Goal: Information Seeking & Learning: Check status

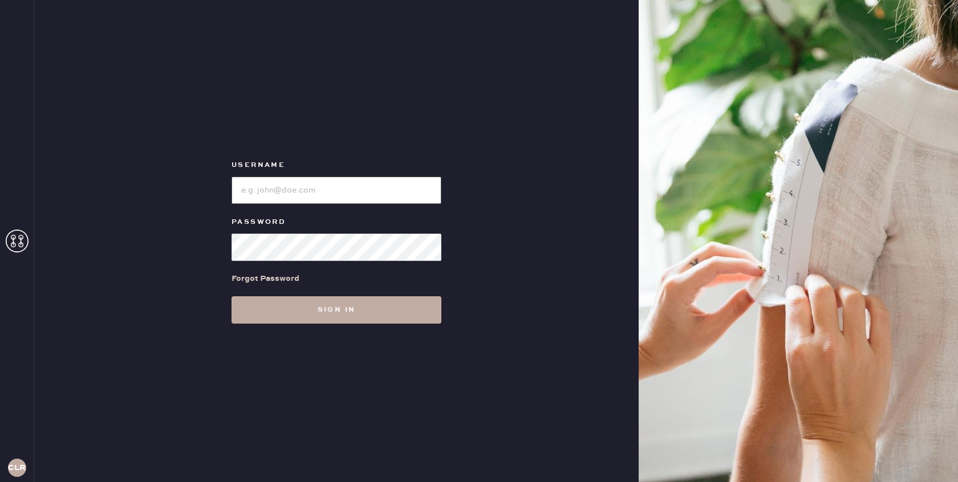
type input "[EMAIL_ADDRESS][DOMAIN_NAME]"
click at [370, 313] on button "Sign in" at bounding box center [337, 310] width 210 height 27
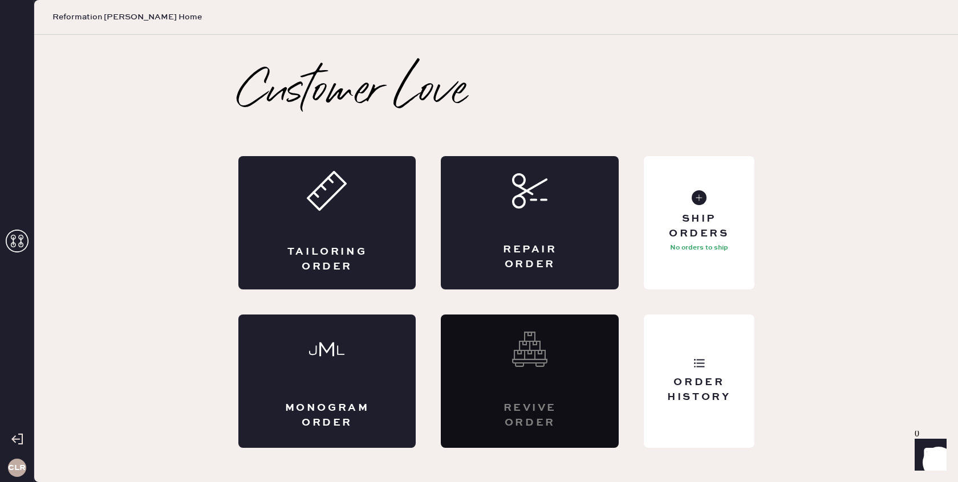
click at [18, 242] on icon at bounding box center [17, 241] width 23 height 23
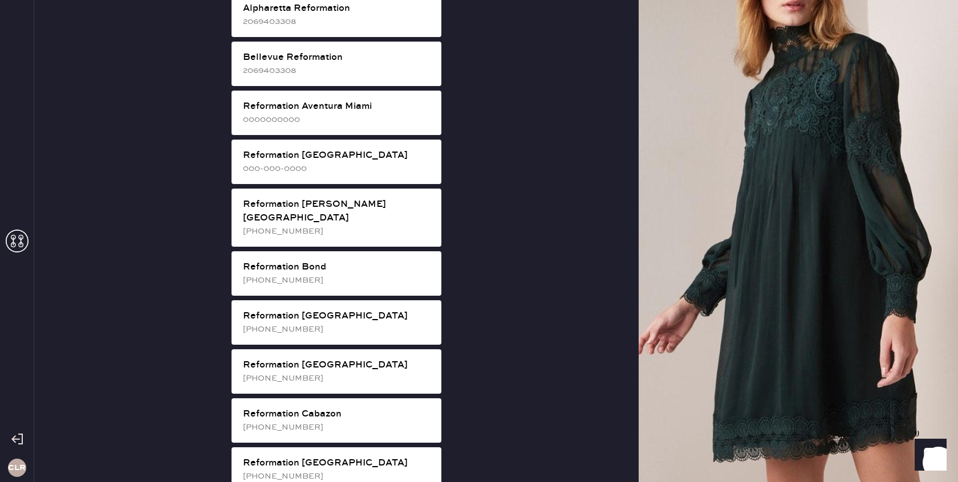
scroll to position [473, 0]
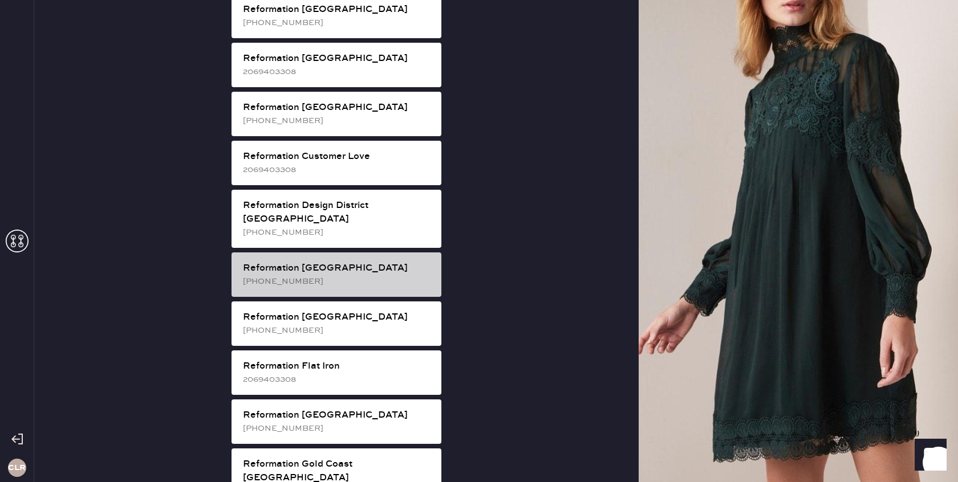
click at [340, 262] on div "Reformation [GEOGRAPHIC_DATA]" at bounding box center [337, 269] width 189 height 14
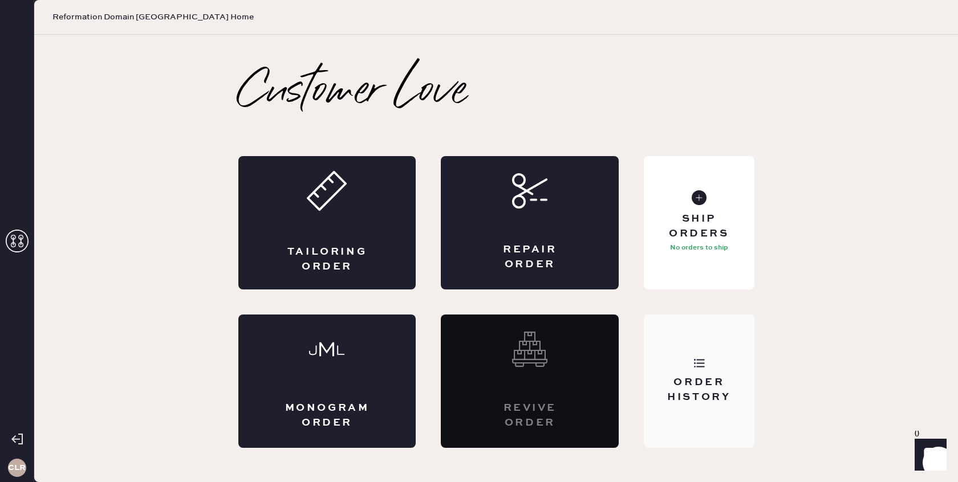
click at [701, 351] on div "Order History" at bounding box center [699, 381] width 110 height 133
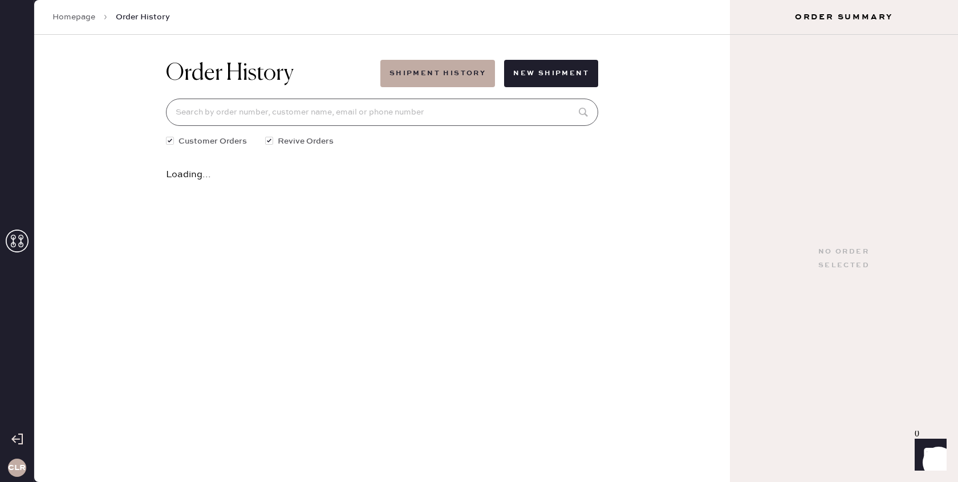
click at [489, 115] on input at bounding box center [382, 112] width 432 height 27
paste input "[EMAIL_ADDRESS][DOMAIN_NAME]"
type input "[EMAIL_ADDRESS][DOMAIN_NAME]"
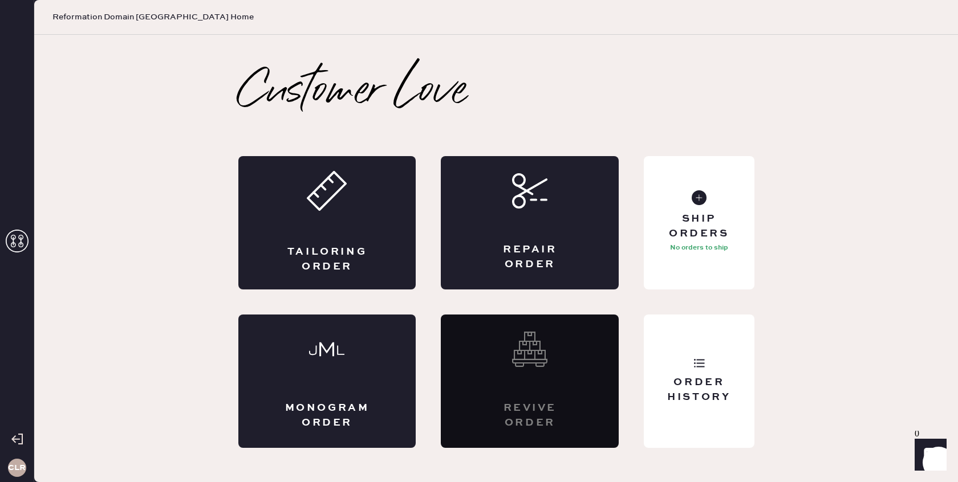
click at [6, 237] on icon at bounding box center [17, 241] width 23 height 23
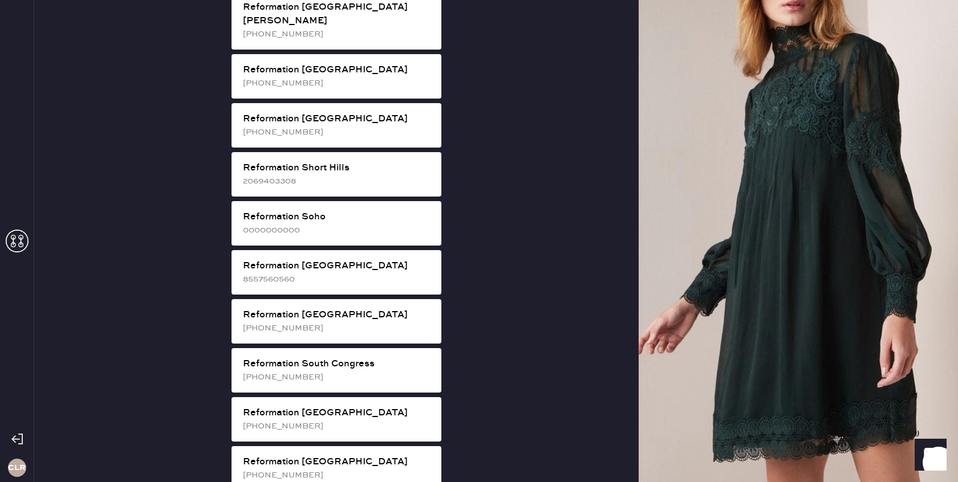
scroll to position [1924, 0]
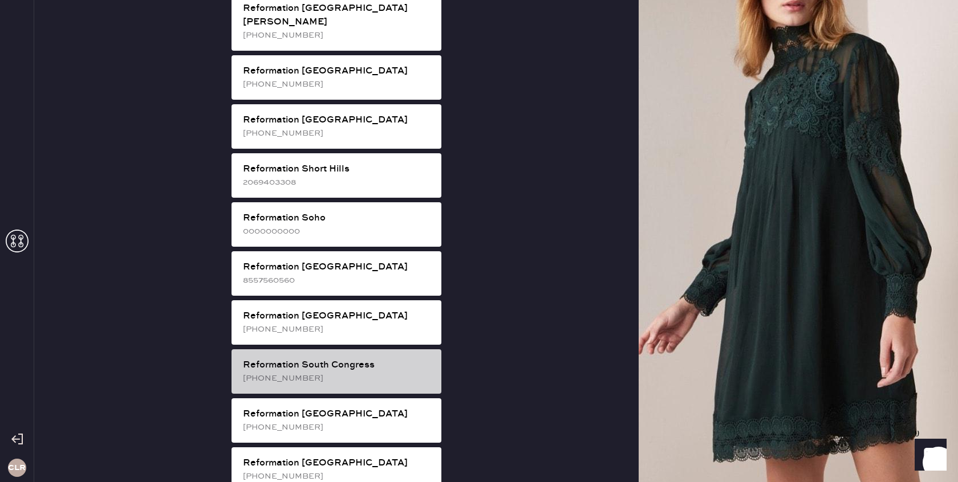
click at [390, 372] on div "[PHONE_NUMBER]" at bounding box center [337, 378] width 189 height 13
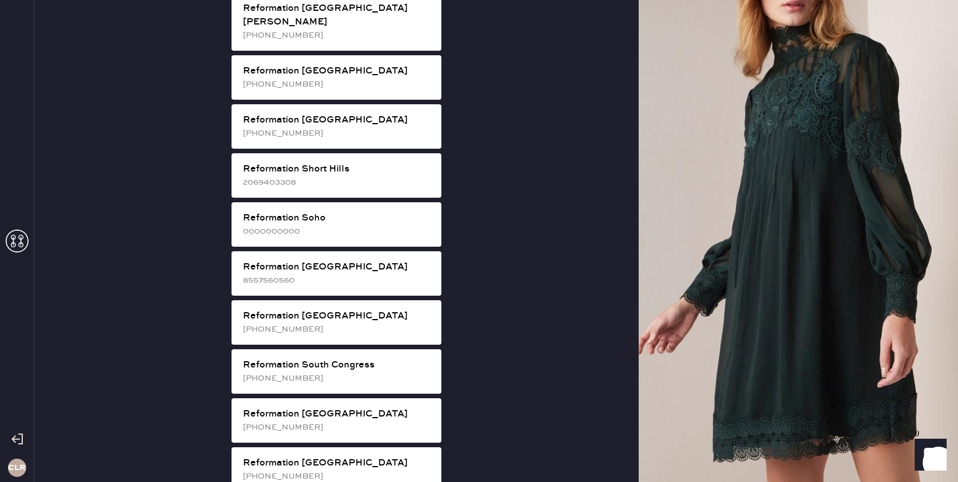
scroll to position [0, 0]
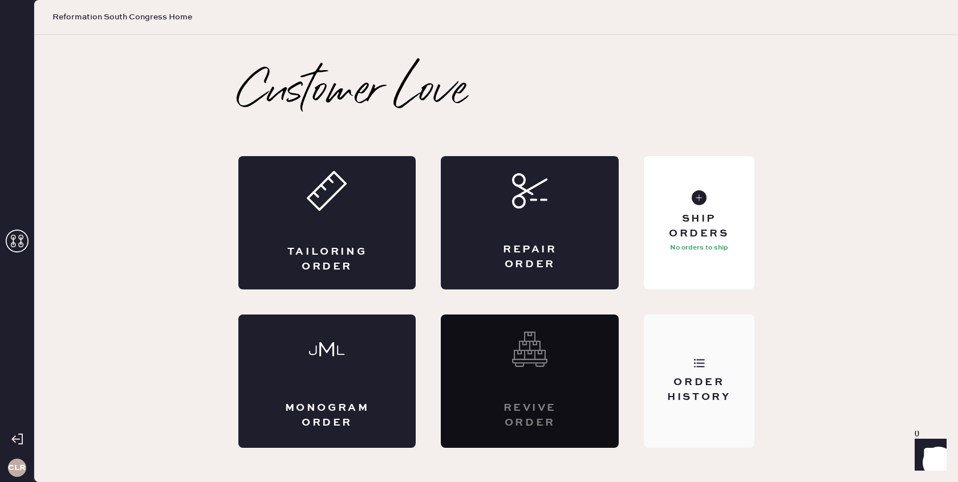
click at [678, 363] on div "Order History" at bounding box center [699, 381] width 110 height 133
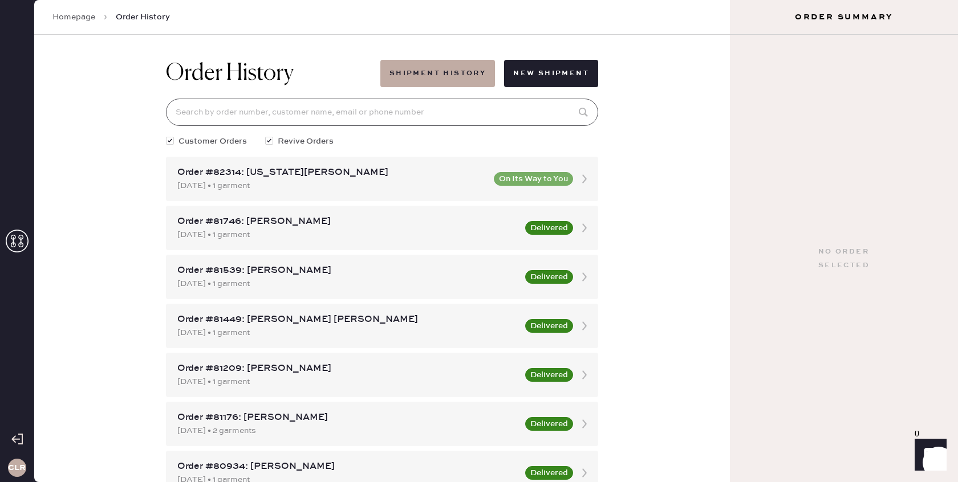
click at [501, 122] on input at bounding box center [382, 112] width 432 height 27
paste input "[EMAIL_ADDRESS][DOMAIN_NAME]"
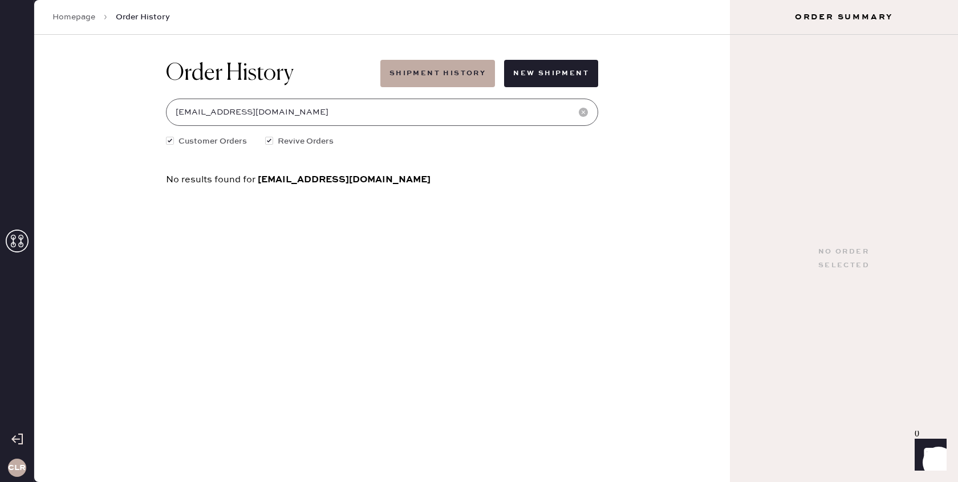
click at [324, 112] on input "[EMAIL_ADDRESS][DOMAIN_NAME]" at bounding box center [382, 112] width 432 height 27
paste input "l"
type input "[EMAIL_ADDRESS][DOMAIN_NAME]"
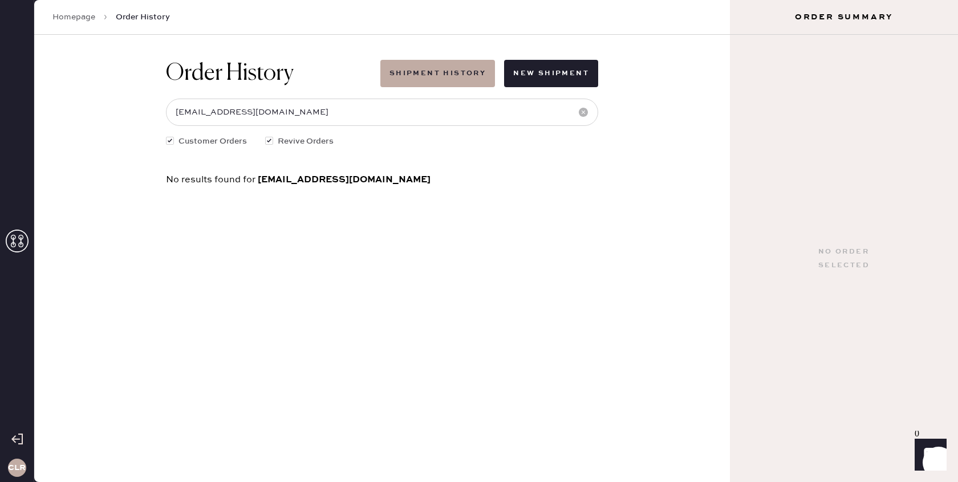
click at [22, 240] on icon at bounding box center [17, 241] width 23 height 23
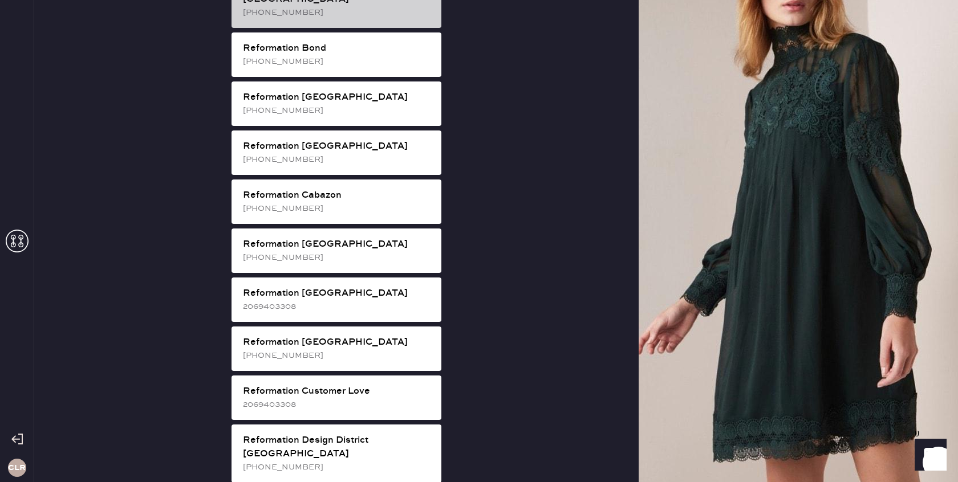
scroll to position [352, 0]
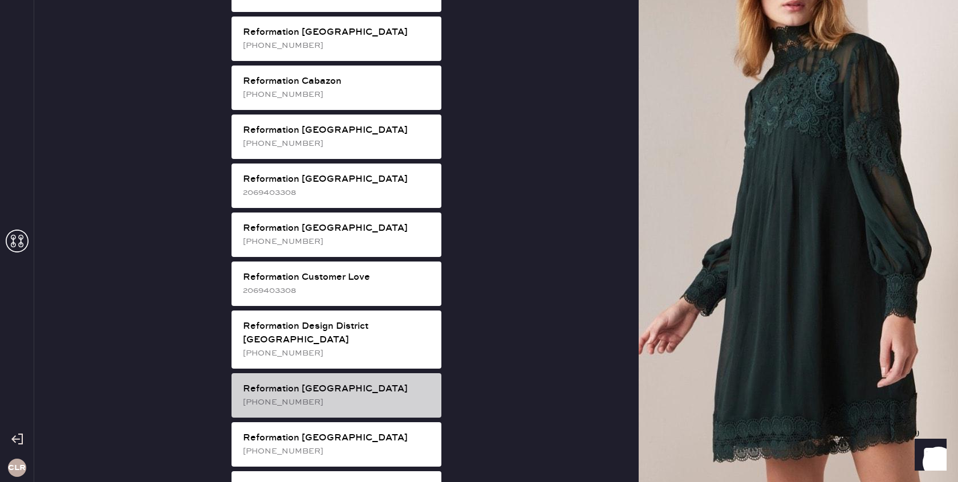
click at [358, 396] on div "[PHONE_NUMBER]" at bounding box center [337, 402] width 189 height 13
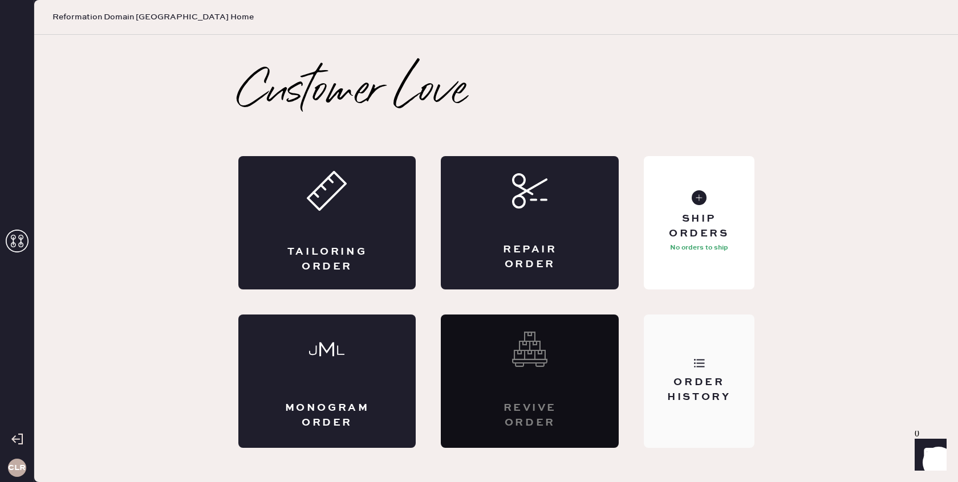
scroll to position [0, 0]
click at [729, 387] on div "Order History" at bounding box center [699, 390] width 92 height 29
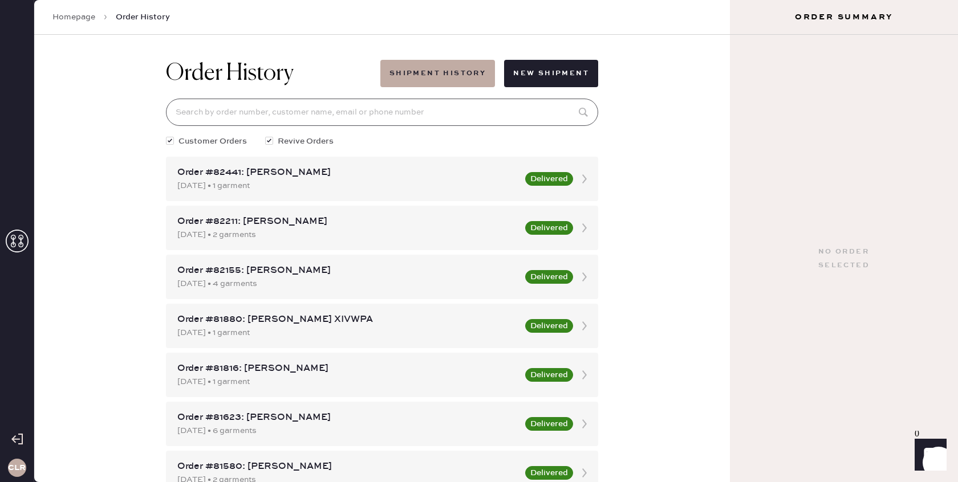
click at [486, 106] on input at bounding box center [382, 112] width 432 height 27
paste input "[EMAIL_ADDRESS][DOMAIN_NAME]"
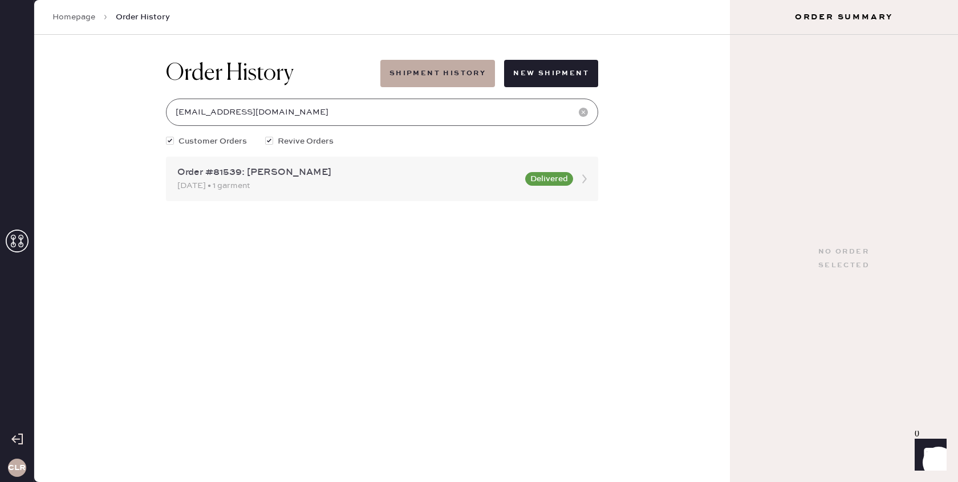
type input "[EMAIL_ADDRESS][DOMAIN_NAME]"
click at [585, 179] on use at bounding box center [584, 179] width 5 height 9
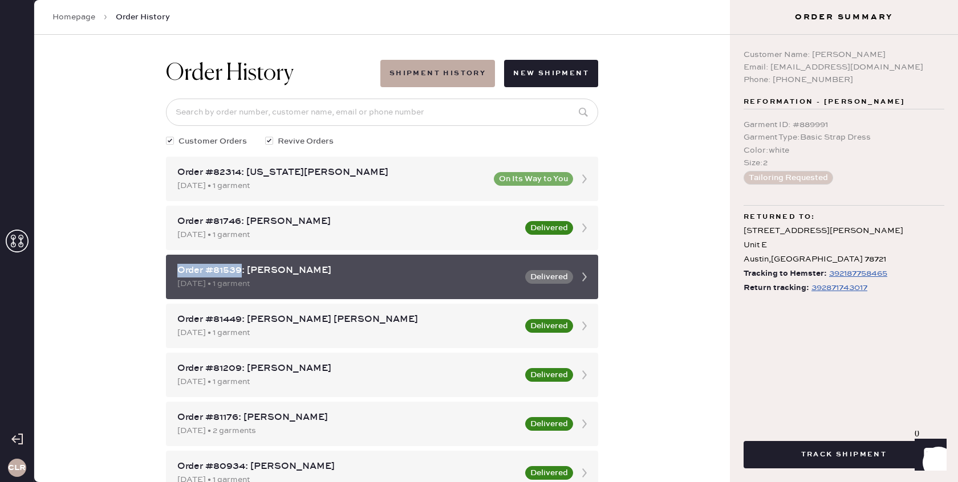
drag, startPoint x: 239, startPoint y: 271, endPoint x: 174, endPoint y: 272, distance: 65.0
click at [174, 272] on div "Order #81539: [PERSON_NAME] [DATE] • 1 garment Delivered" at bounding box center [382, 277] width 432 height 44
copy div "Order #81539"
